Goal: Task Accomplishment & Management: Complete application form

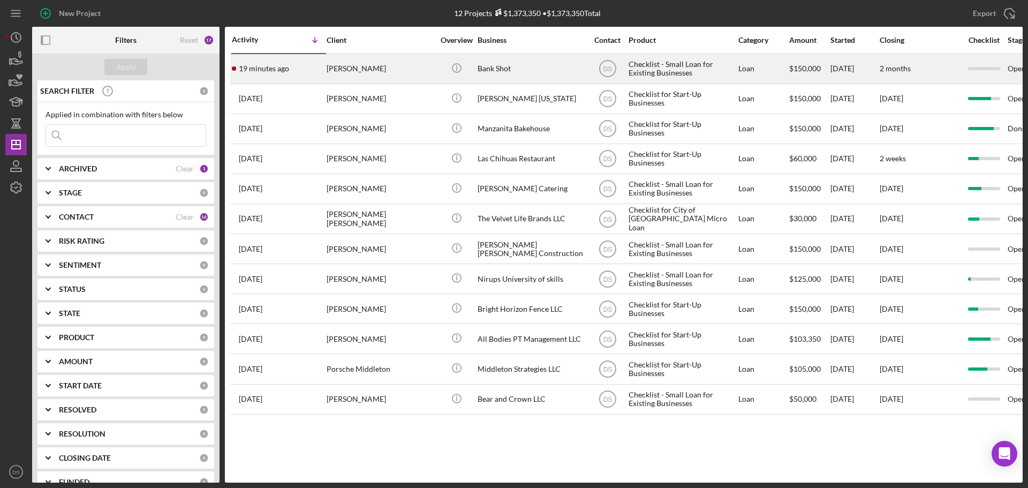
click at [574, 65] on div "Bank Shot" at bounding box center [530, 69] width 107 height 28
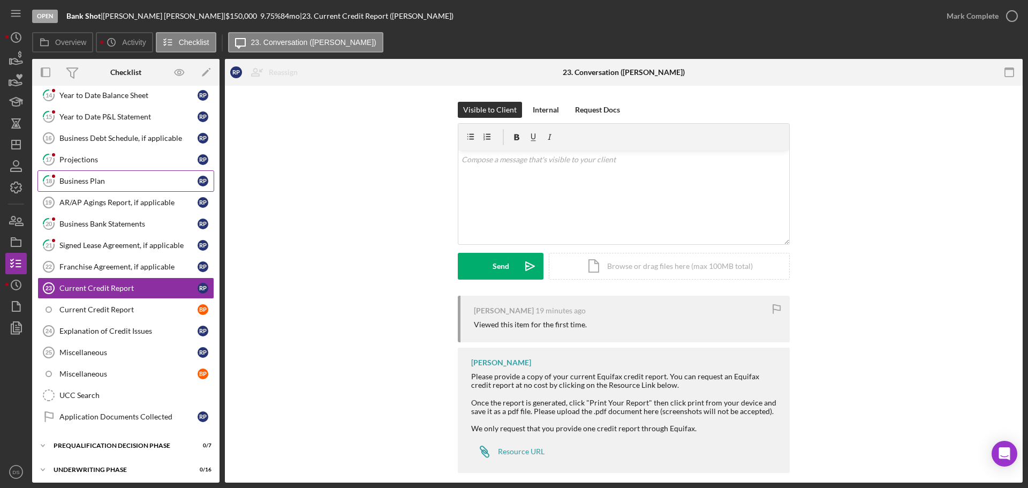
scroll to position [570, 0]
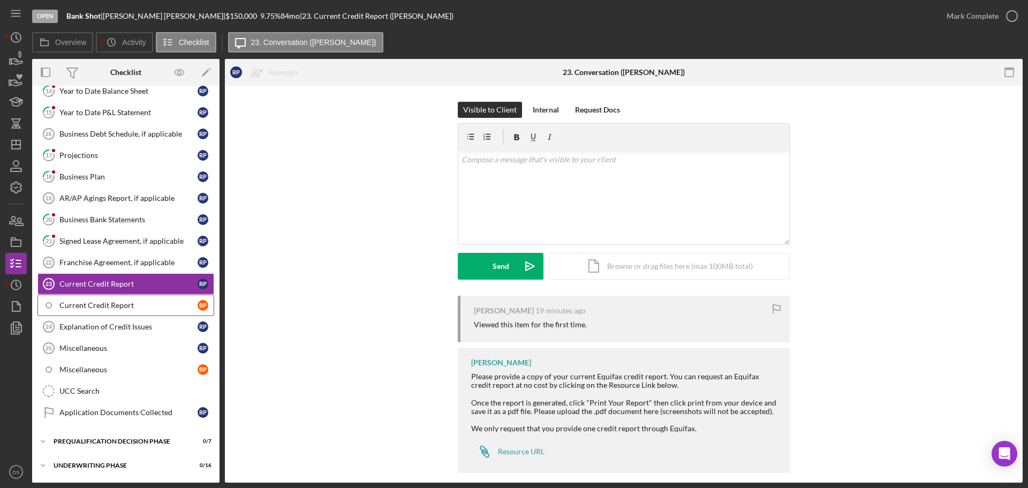
click at [134, 307] on div "Current Credit Report" at bounding box center [128, 305] width 138 height 9
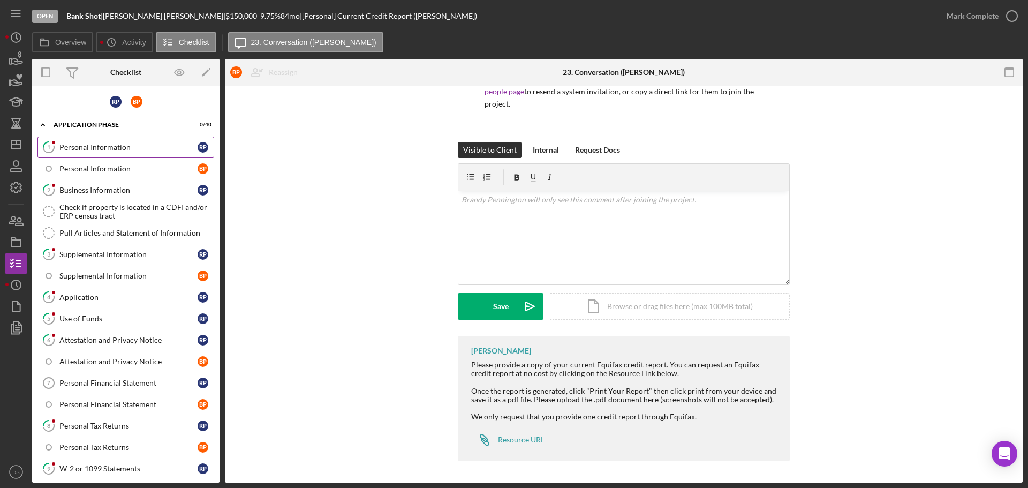
click at [140, 147] on div "Personal Information" at bounding box center [128, 147] width 138 height 9
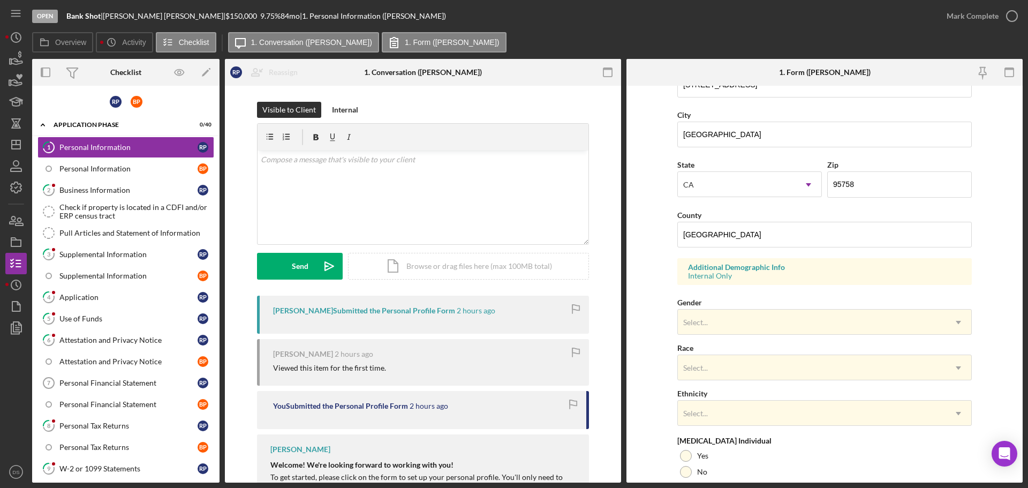
scroll to position [318, 0]
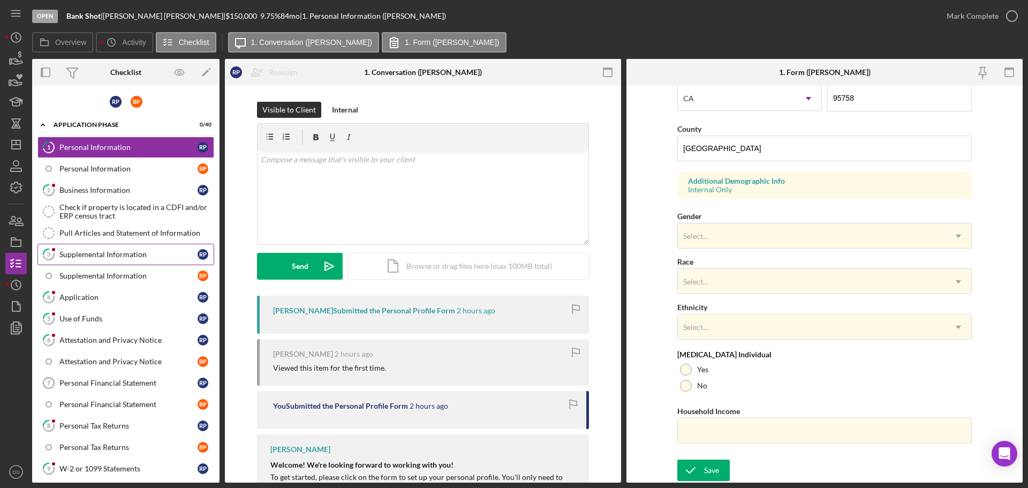
click at [110, 254] on div "Supplemental Information" at bounding box center [128, 254] width 138 height 9
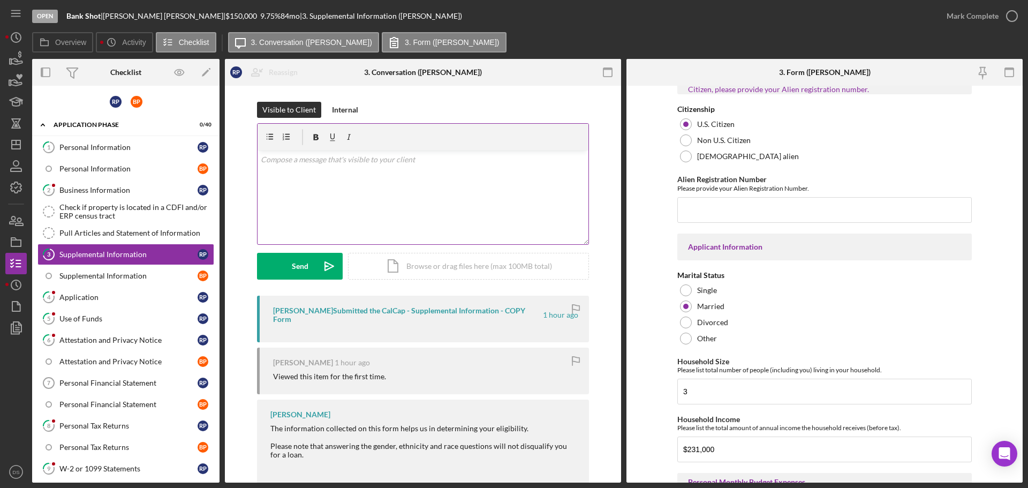
scroll to position [589, 0]
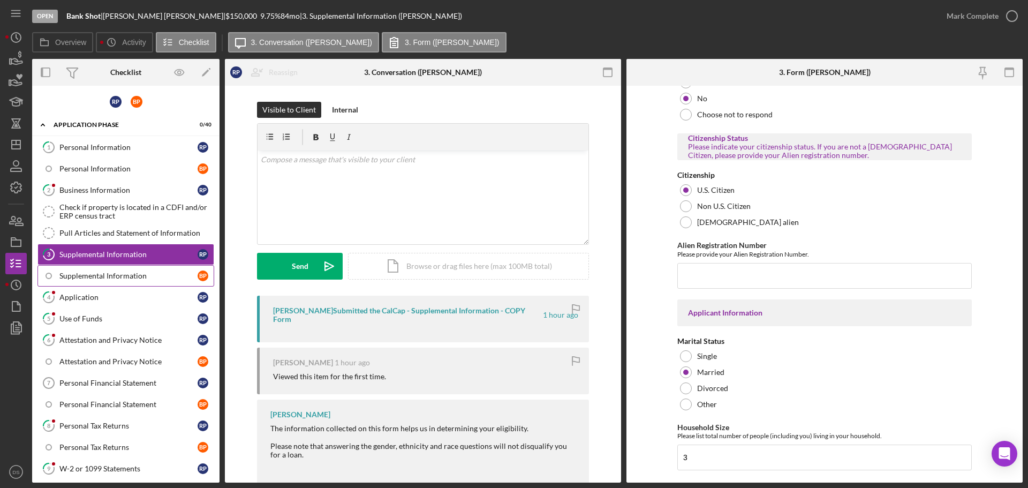
click at [100, 286] on link "Supplemental Information B P" at bounding box center [125, 275] width 177 height 21
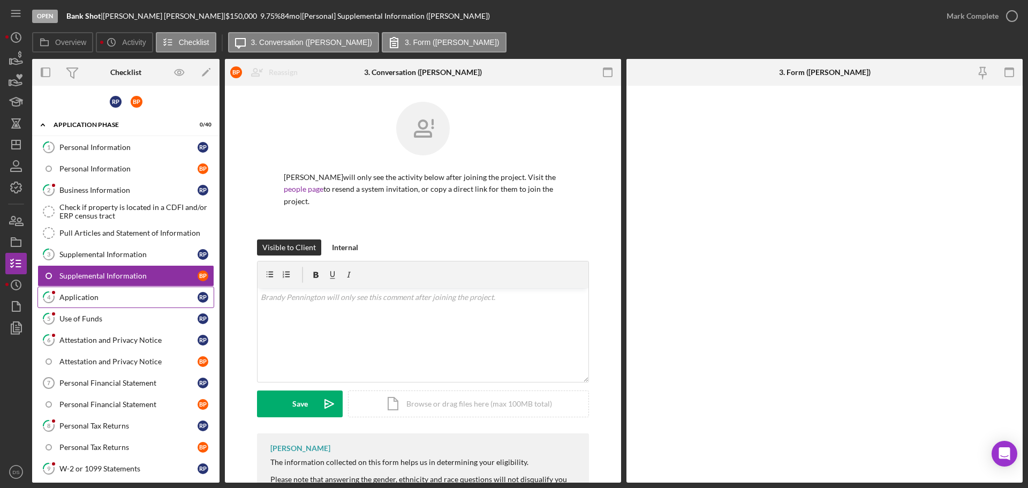
click at [104, 297] on div "Application" at bounding box center [128, 297] width 138 height 9
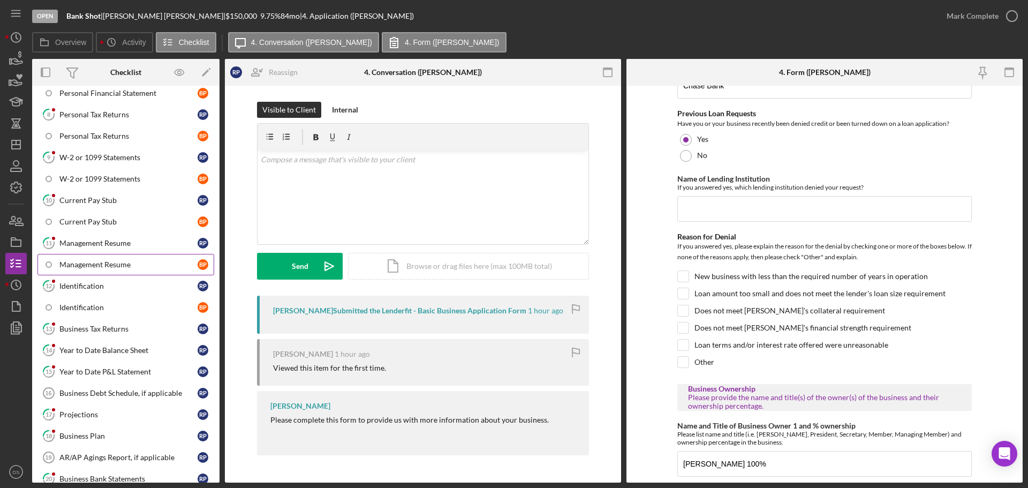
scroll to position [268, 0]
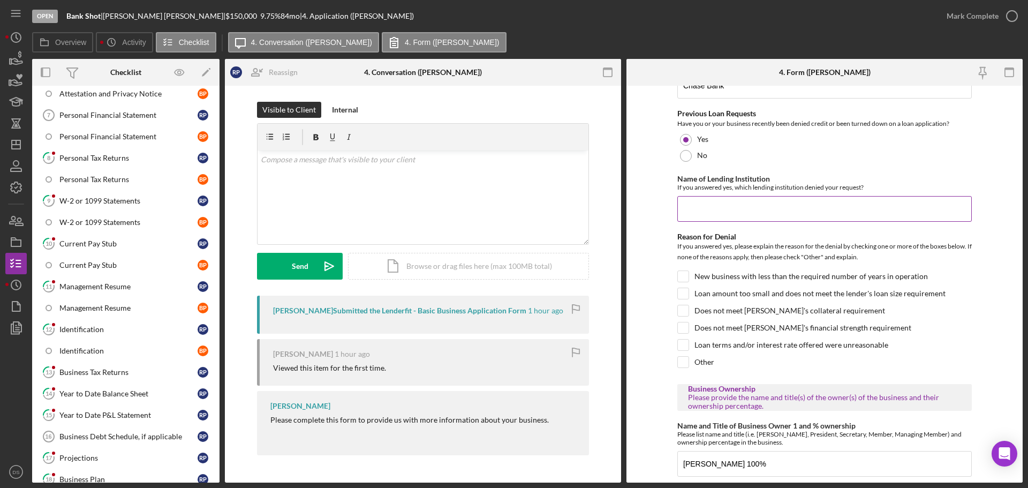
click at [785, 216] on input "Name of Lending Institution" at bounding box center [824, 209] width 294 height 26
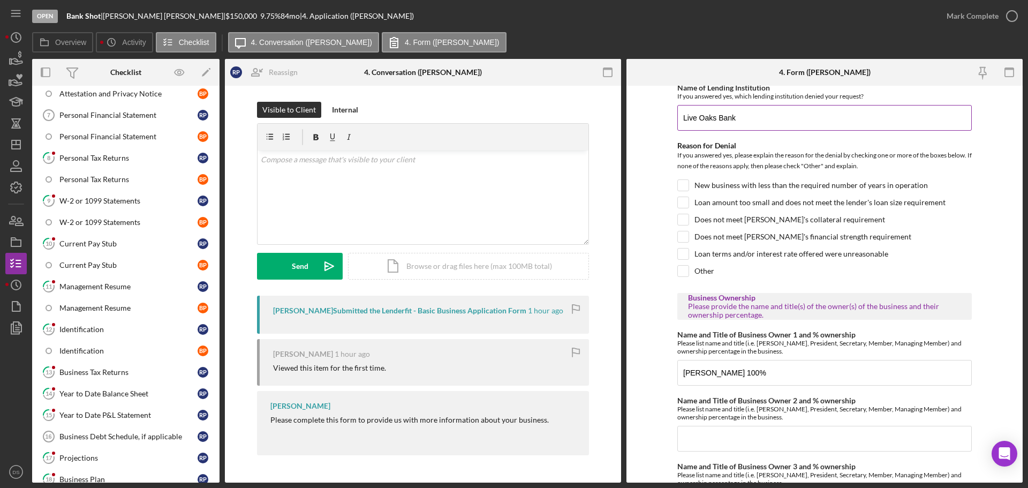
scroll to position [642, 0]
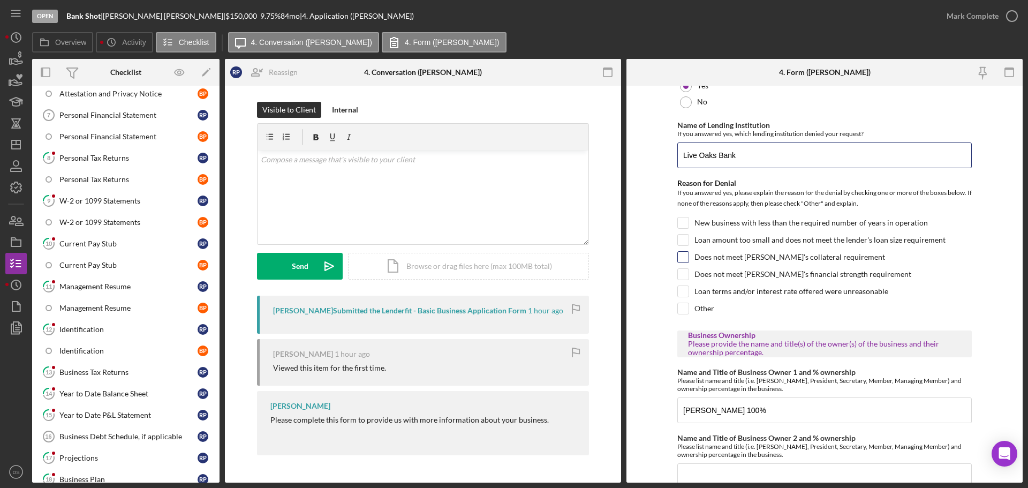
type input "Live Oaks Bank"
click at [688, 260] on div "Does not meet [PERSON_NAME]'s collateral requirement" at bounding box center [824, 259] width 294 height 17
click at [683, 262] on input "Does not meet [PERSON_NAME]'s collateral requirement" at bounding box center [683, 257] width 11 height 11
checkbox input "true"
click at [682, 279] on input "Does not meet [PERSON_NAME]'s financial strength requirement" at bounding box center [683, 274] width 11 height 11
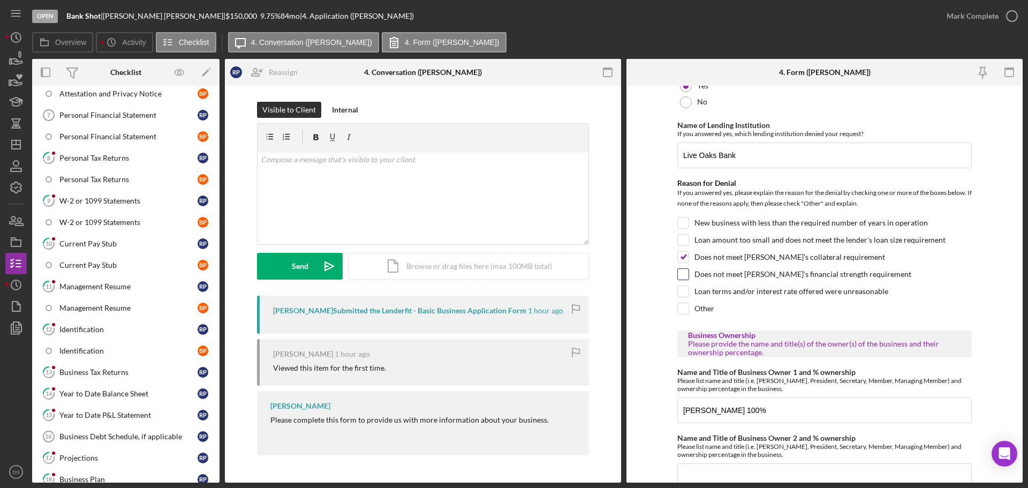
checkbox input "true"
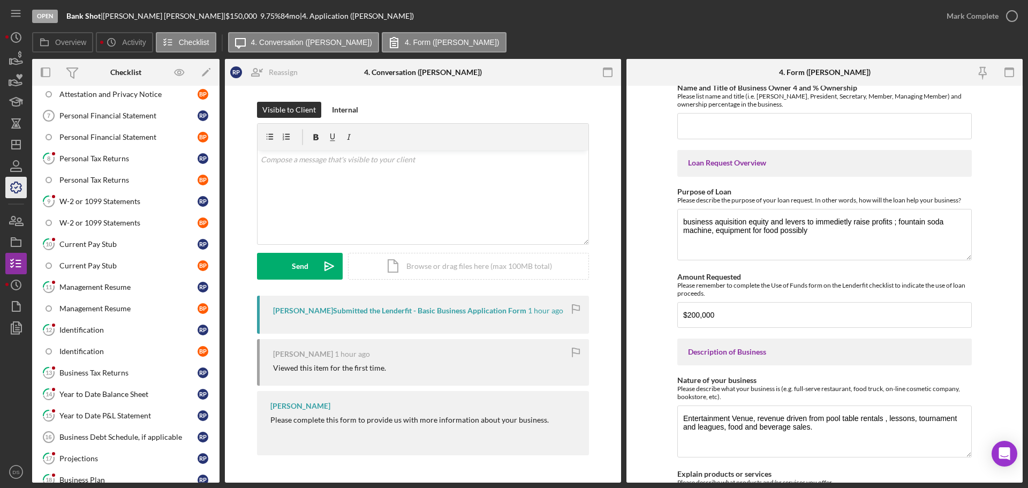
scroll to position [160, 0]
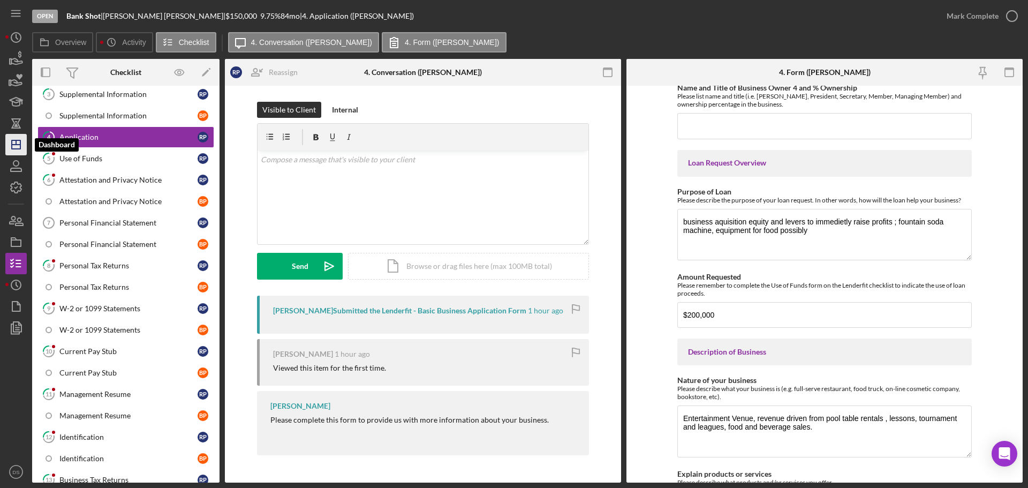
click at [24, 139] on icon "Icon/Dashboard" at bounding box center [16, 144] width 27 height 27
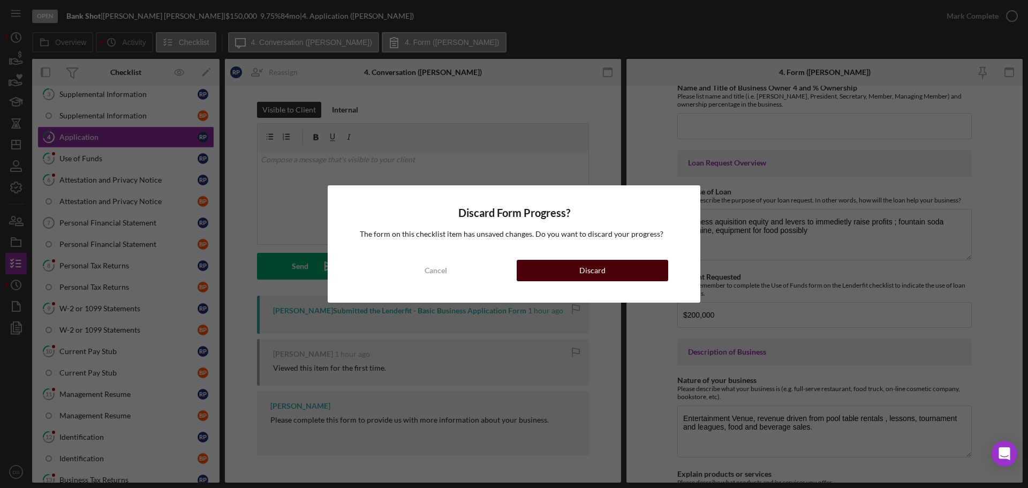
click at [571, 274] on button "Discard" at bounding box center [592, 270] width 151 height 21
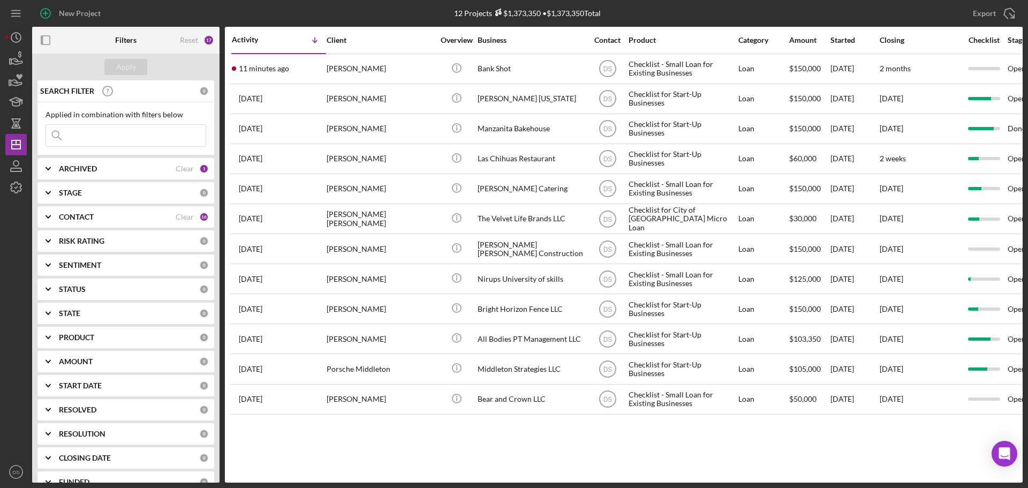
click at [119, 169] on div "ARCHIVED" at bounding box center [117, 168] width 117 height 9
click at [56, 229] on input "Archived" at bounding box center [51, 229] width 11 height 11
checkbox input "true"
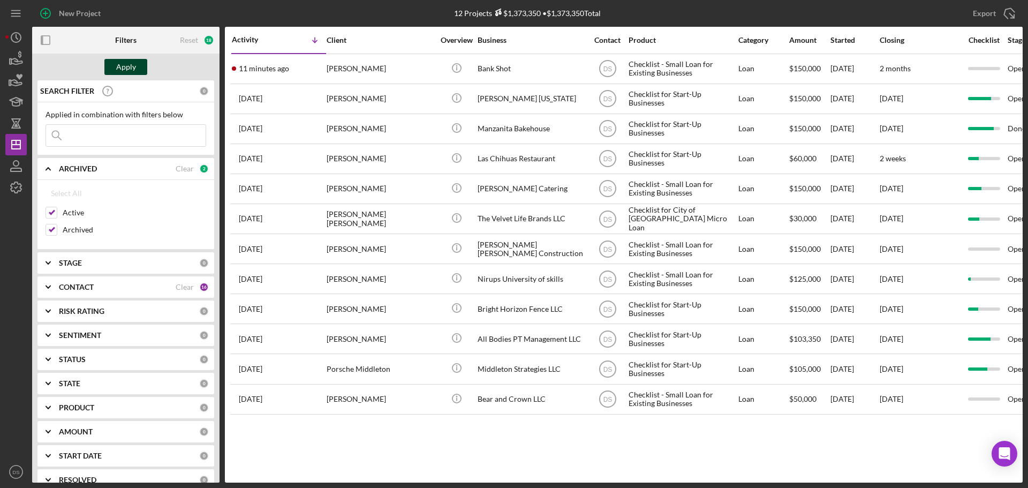
click at [112, 71] on button "Apply" at bounding box center [125, 67] width 43 height 16
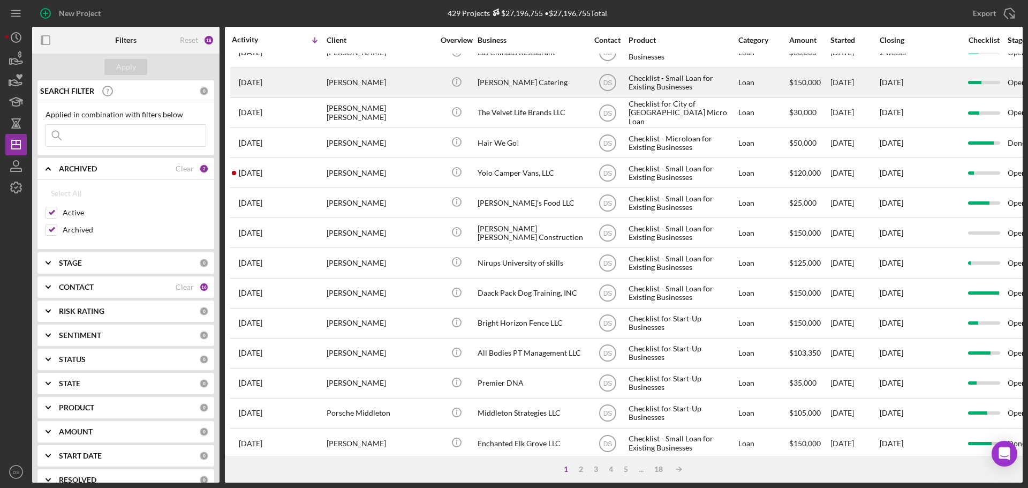
scroll to position [107, 0]
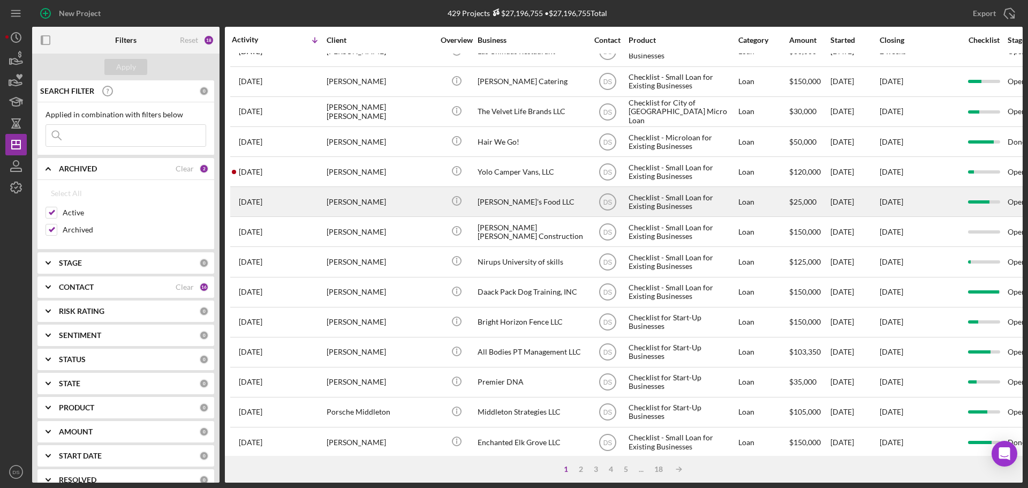
click at [511, 195] on div "[PERSON_NAME]'s Food LLC" at bounding box center [530, 201] width 107 height 28
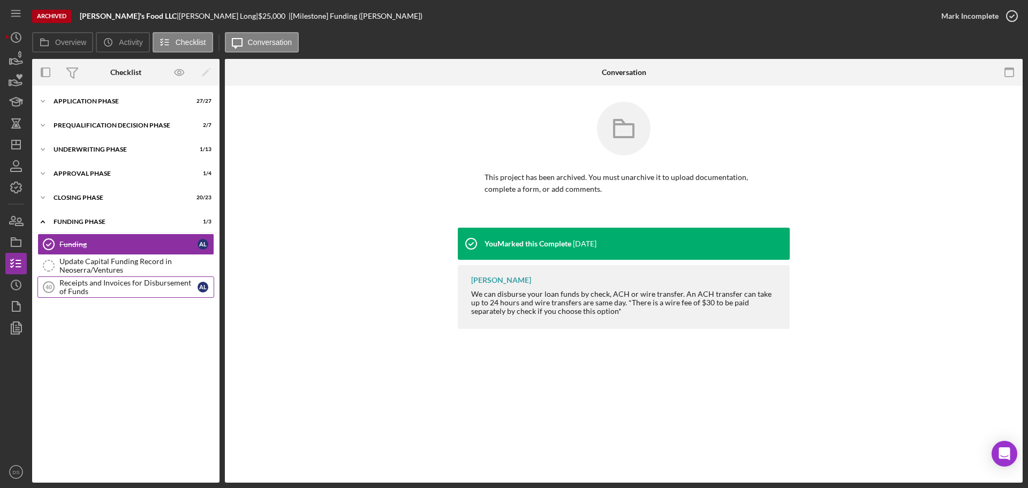
click at [118, 281] on div "Receipts and Invoices for Disbursement of Funds" at bounding box center [128, 286] width 138 height 17
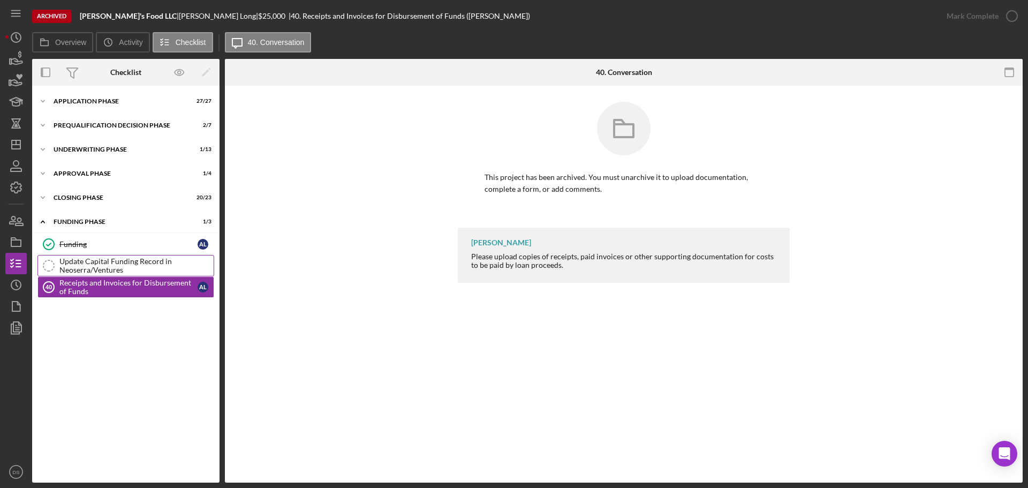
click at [96, 261] on div "Update Capital Funding Record in Neoserra/Ventures" at bounding box center [136, 265] width 154 height 17
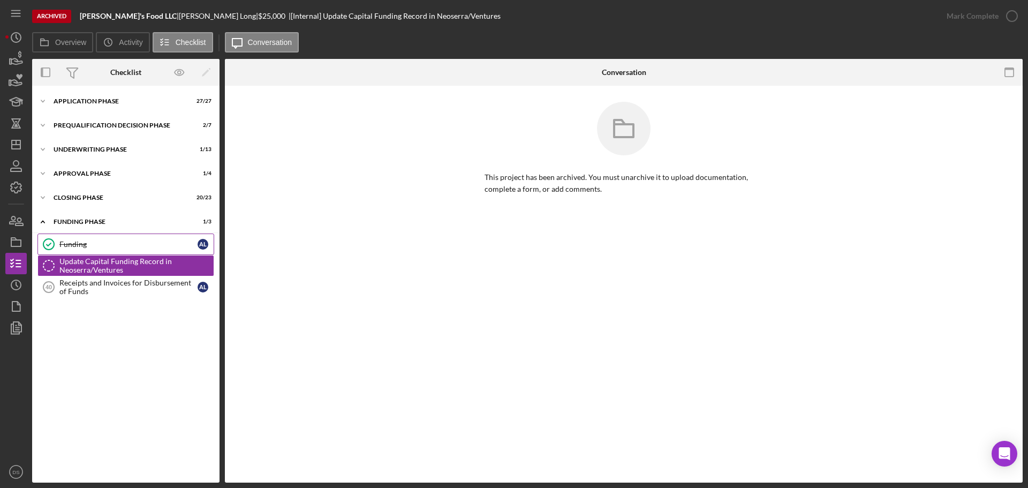
click at [95, 241] on div "Funding" at bounding box center [128, 244] width 138 height 9
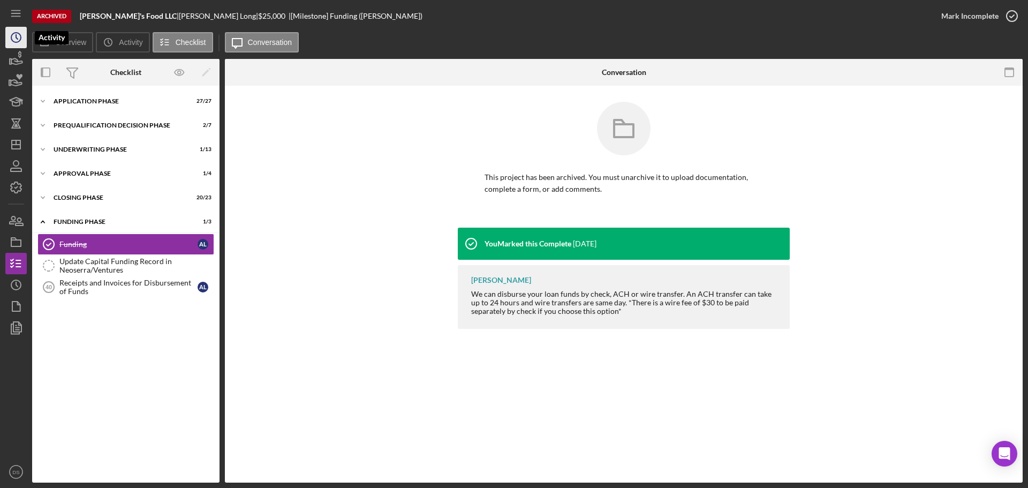
click at [20, 42] on icon "Icon/History" at bounding box center [16, 37] width 27 height 27
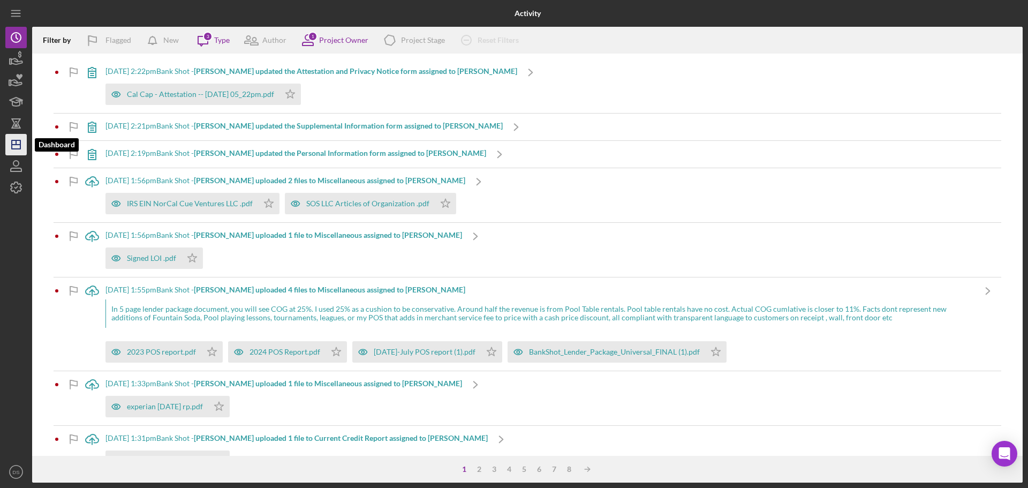
click at [10, 150] on icon "Icon/Dashboard" at bounding box center [16, 144] width 27 height 27
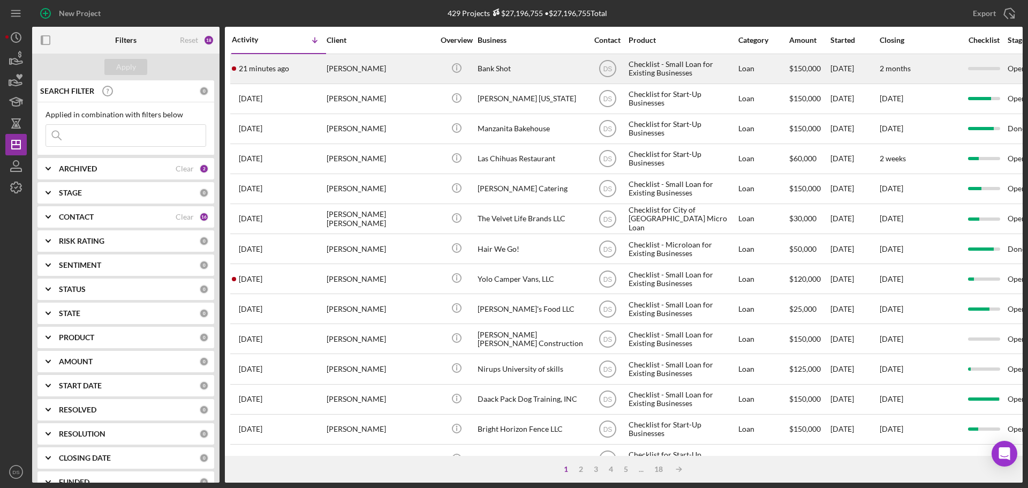
click at [385, 79] on div "[PERSON_NAME]" at bounding box center [380, 69] width 107 height 28
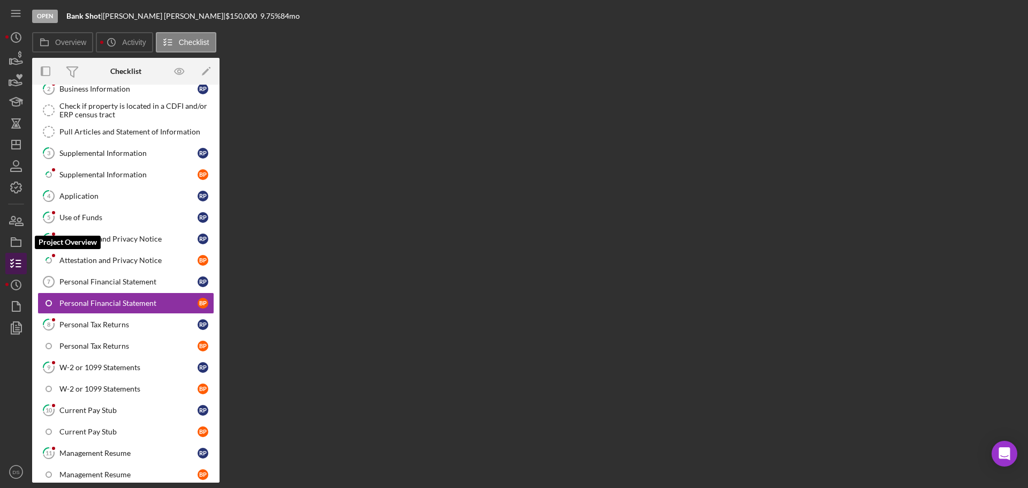
scroll to position [120, 0]
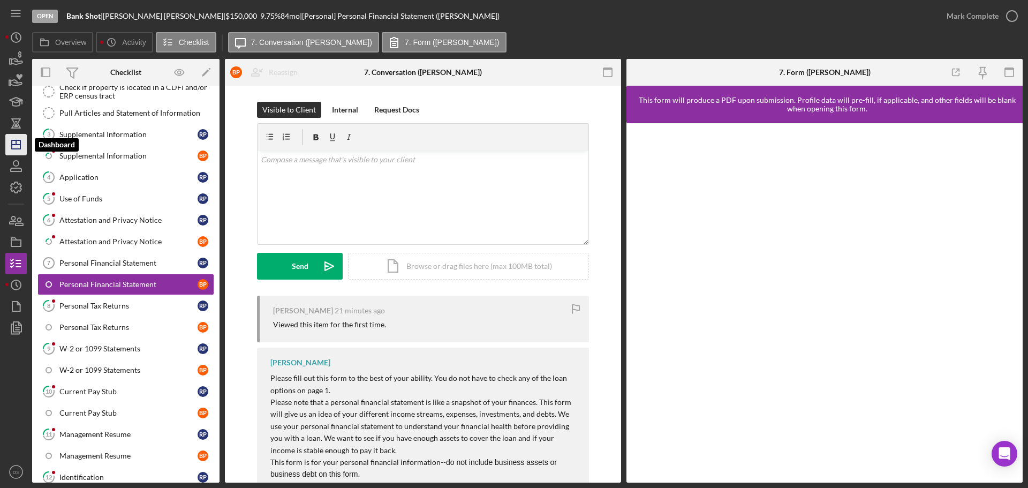
click at [14, 147] on icon "Icon/Dashboard" at bounding box center [16, 144] width 27 height 27
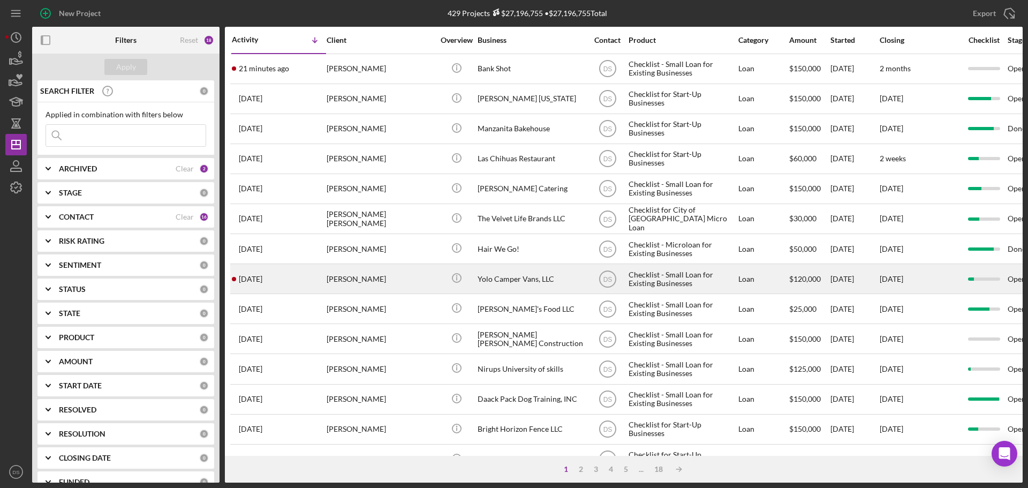
click at [362, 283] on div "[PERSON_NAME]" at bounding box center [380, 278] width 107 height 28
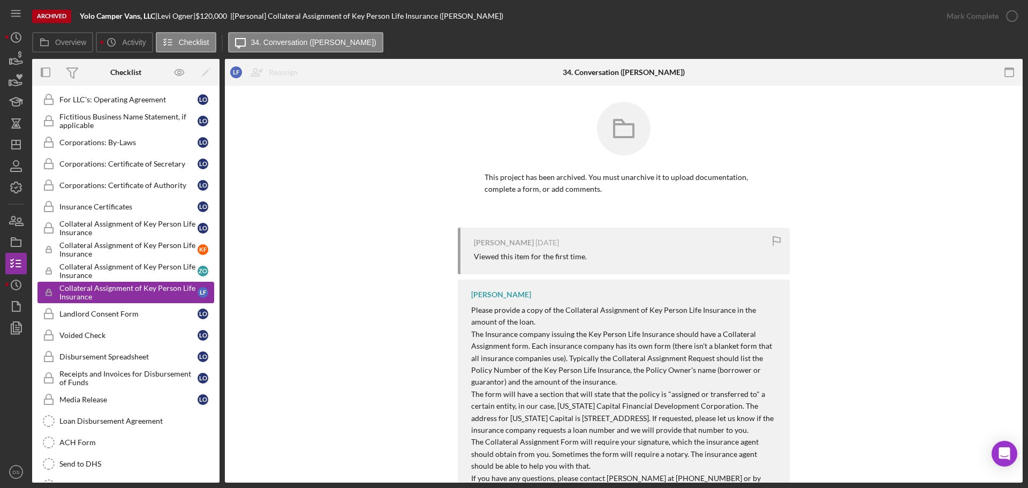
scroll to position [366, 0]
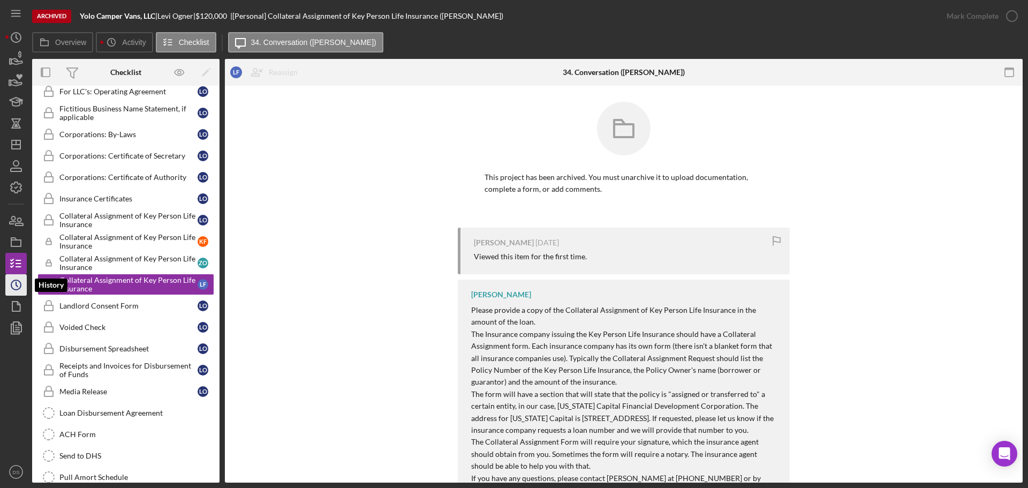
click at [21, 285] on circle "button" at bounding box center [16, 285] width 10 height 10
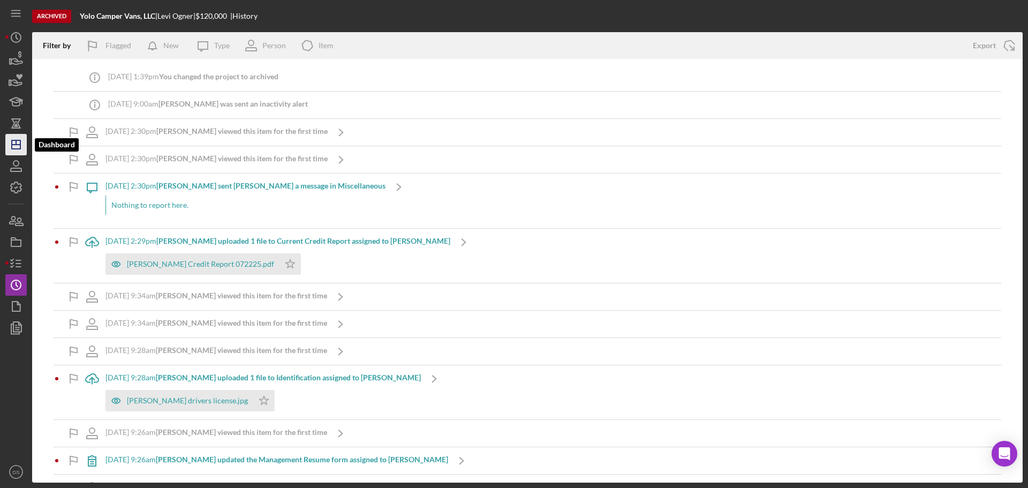
click at [17, 149] on polygon "button" at bounding box center [16, 144] width 9 height 9
